Goal: Entertainment & Leisure: Consume media (video, audio)

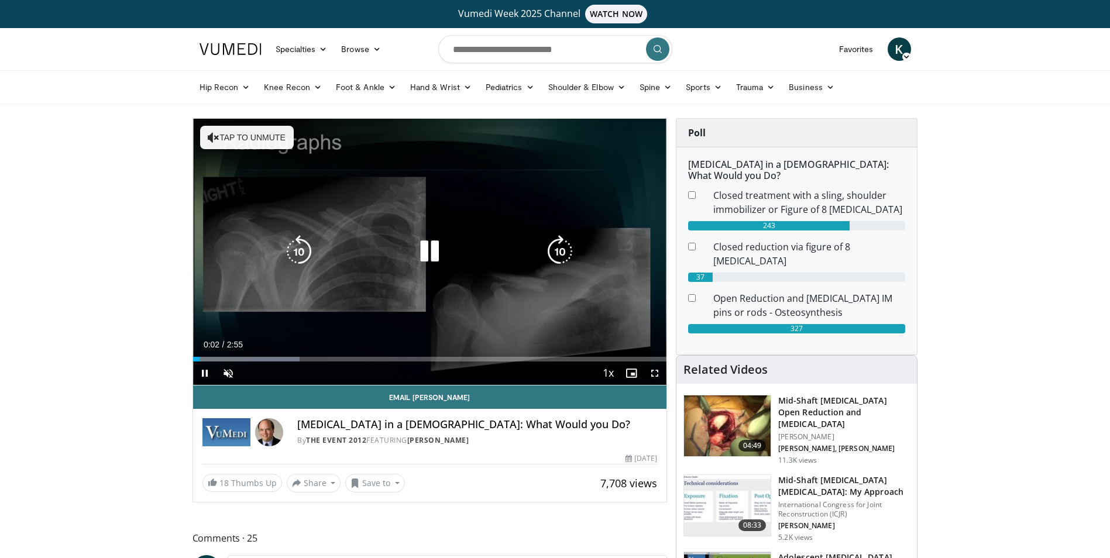
click at [560, 255] on icon "Video Player" at bounding box center [560, 251] width 33 height 33
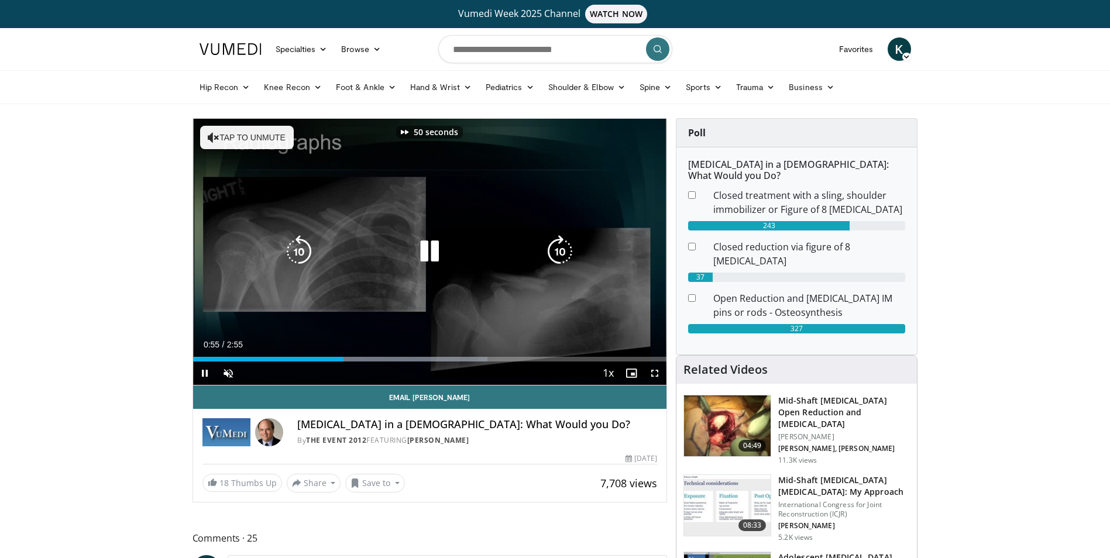
click at [560, 255] on icon "Video Player" at bounding box center [560, 251] width 33 height 33
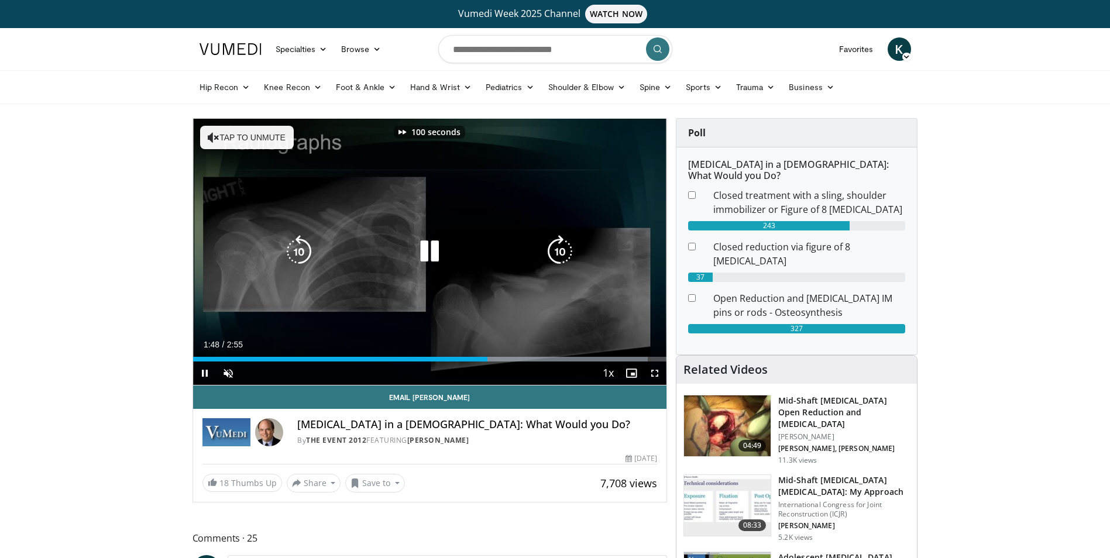
click at [560, 255] on icon "Video Player" at bounding box center [560, 251] width 33 height 33
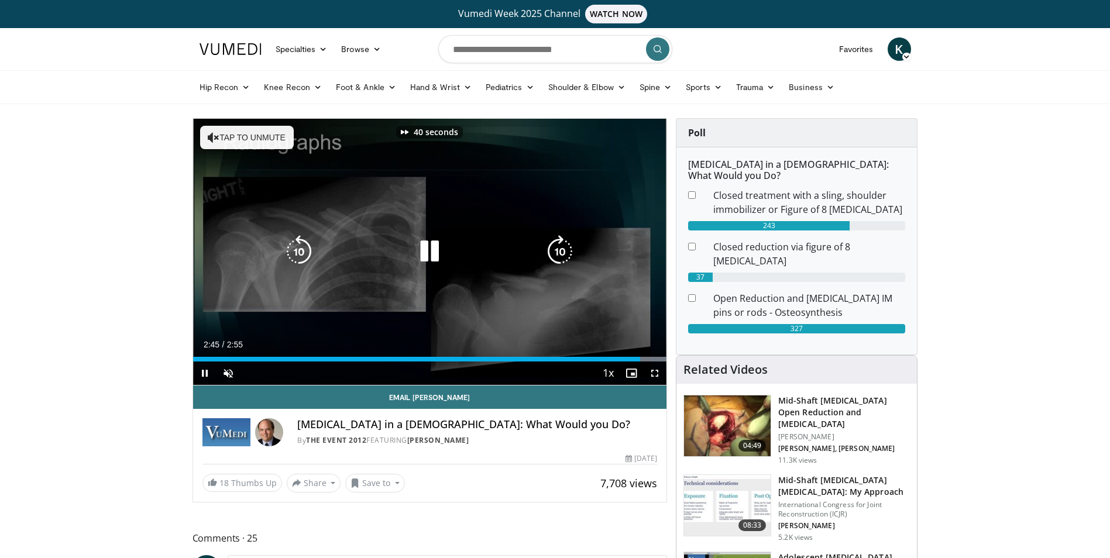
click at [560, 255] on icon "Video Player" at bounding box center [560, 251] width 33 height 33
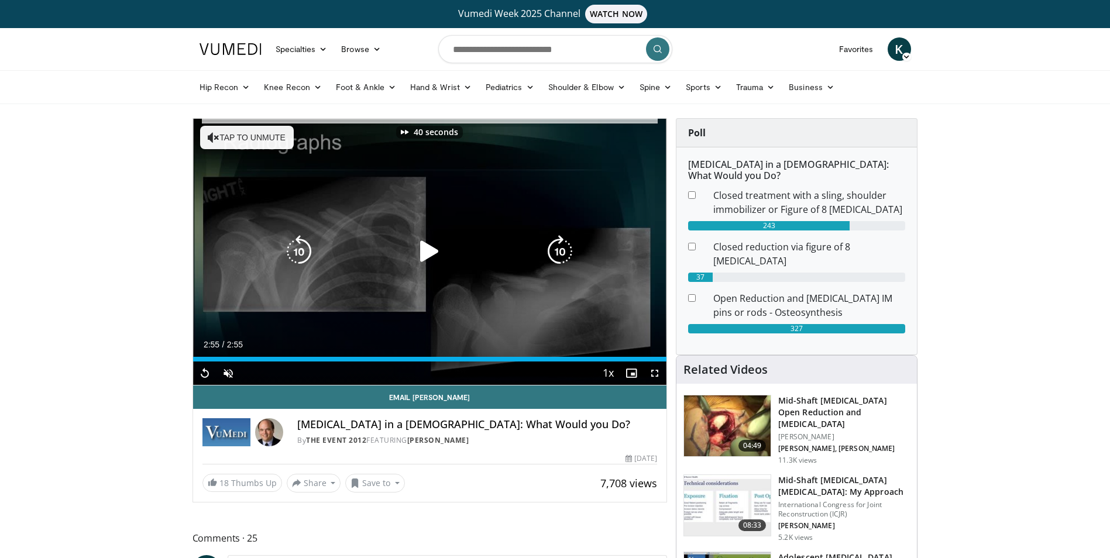
click at [560, 255] on icon "Video Player" at bounding box center [560, 251] width 33 height 33
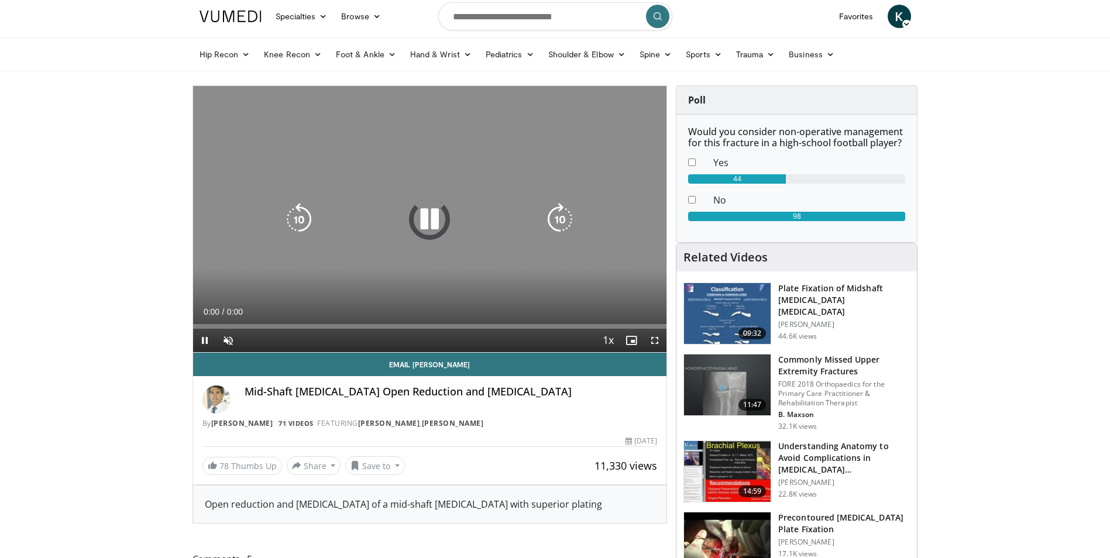
scroll to position [59, 0]
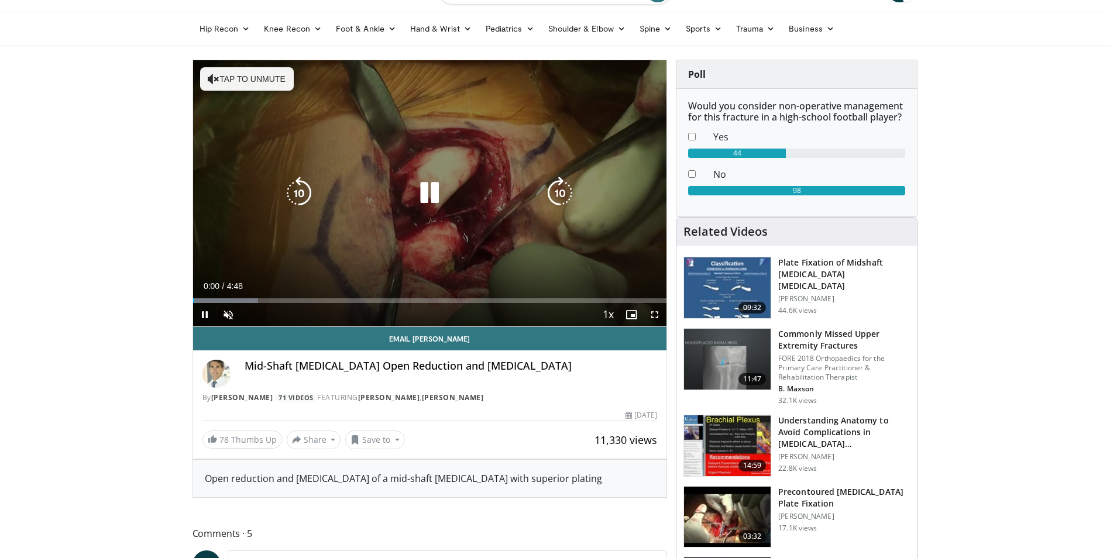
click at [559, 198] on icon "Video Player" at bounding box center [560, 193] width 33 height 33
click at [558, 195] on icon "Video Player" at bounding box center [560, 193] width 33 height 33
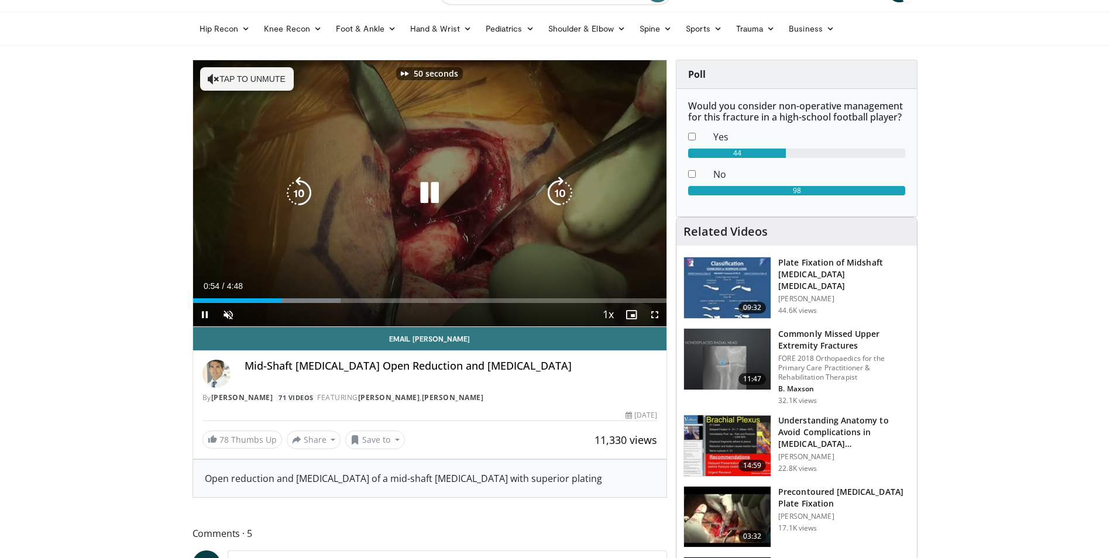
click at [558, 195] on icon "Video Player" at bounding box center [560, 193] width 33 height 33
